Goal: Information Seeking & Learning: Learn about a topic

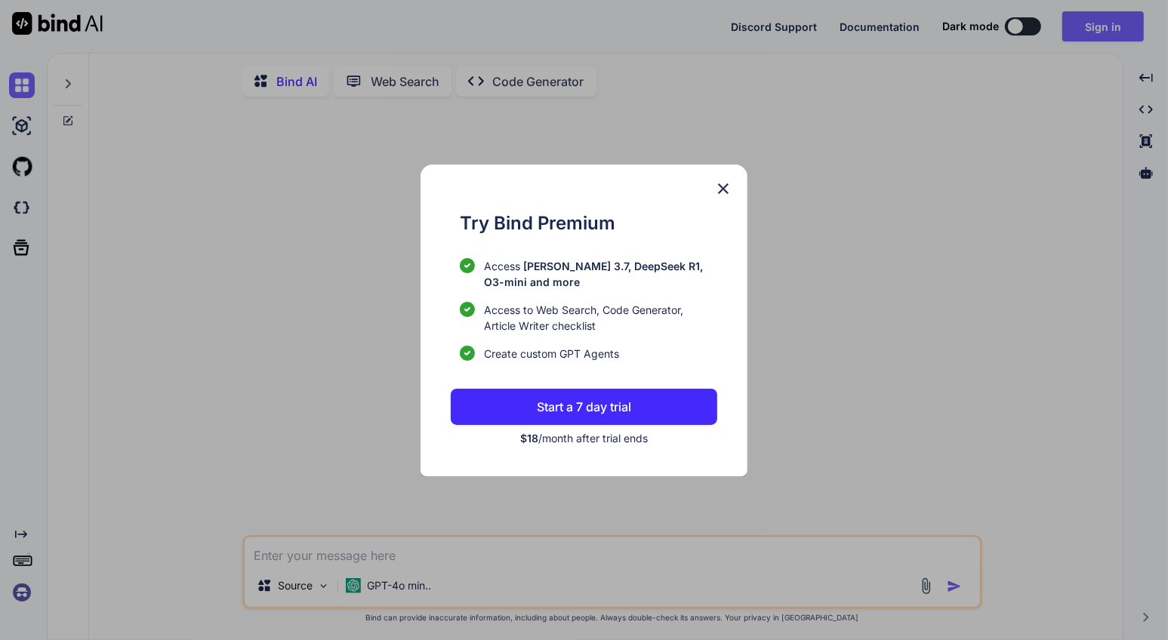
click at [721, 188] on img at bounding box center [723, 189] width 18 height 18
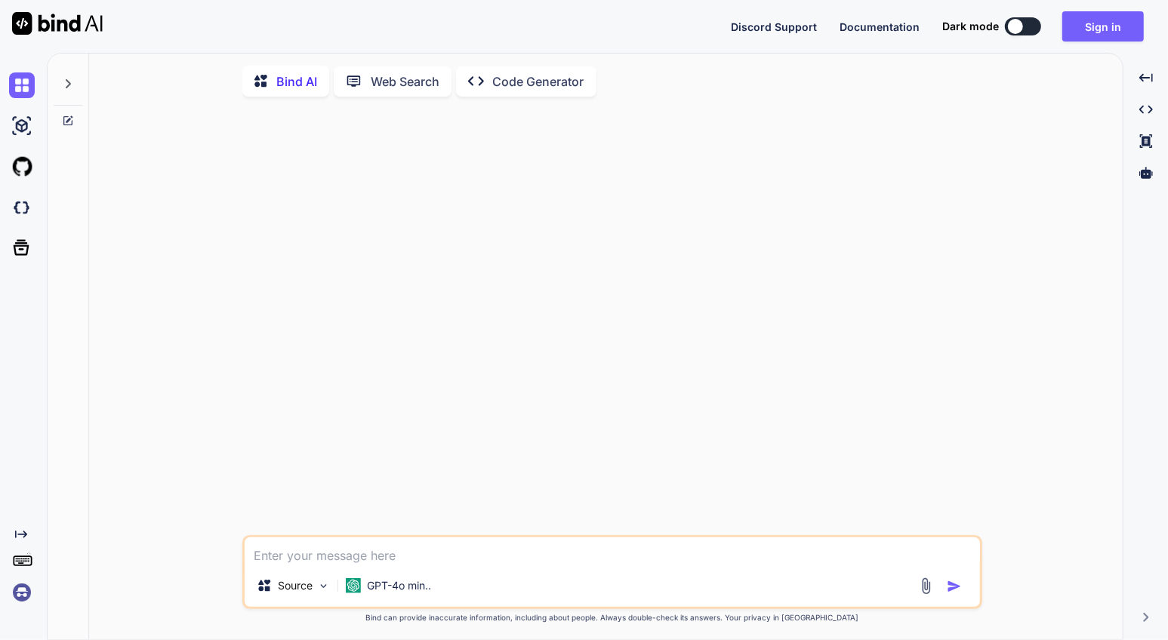
click at [51, 20] on img at bounding box center [57, 23] width 91 height 23
type textarea "x"
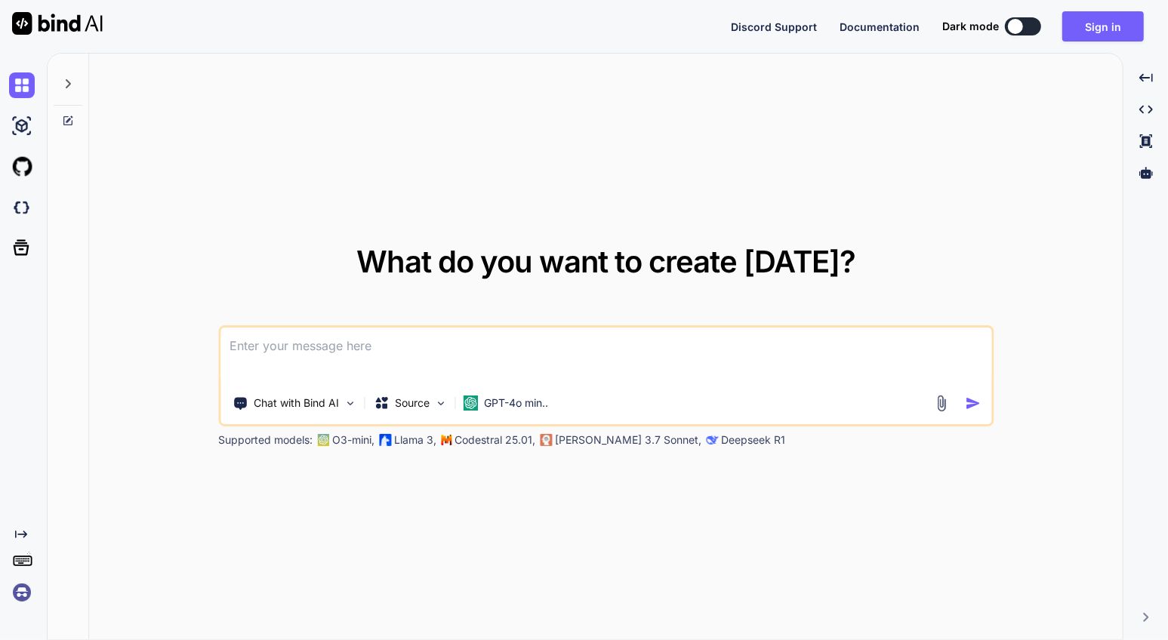
click at [887, 20] on span "Documentation" at bounding box center [879, 26] width 80 height 13
